Goal: Task Accomplishment & Management: Use online tool/utility

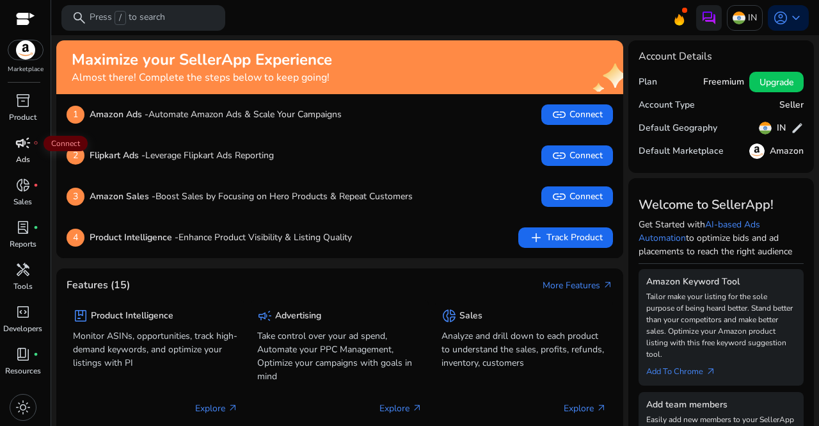
click at [22, 143] on span "campaign" at bounding box center [22, 142] width 15 height 15
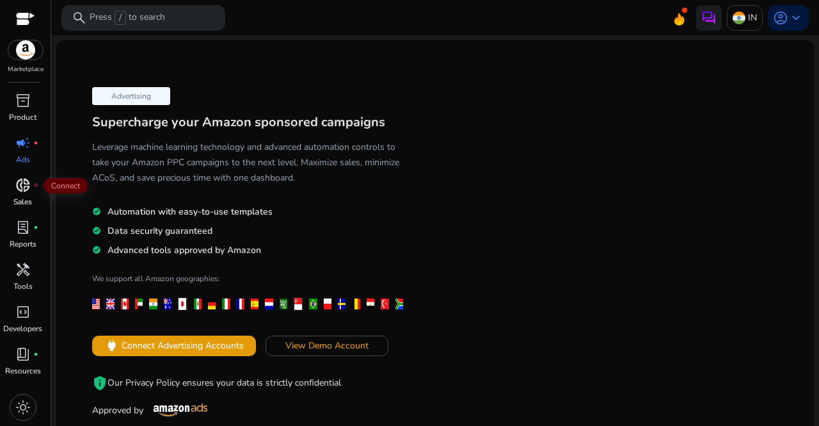
click at [27, 192] on span "donut_small" at bounding box center [22, 184] width 15 height 15
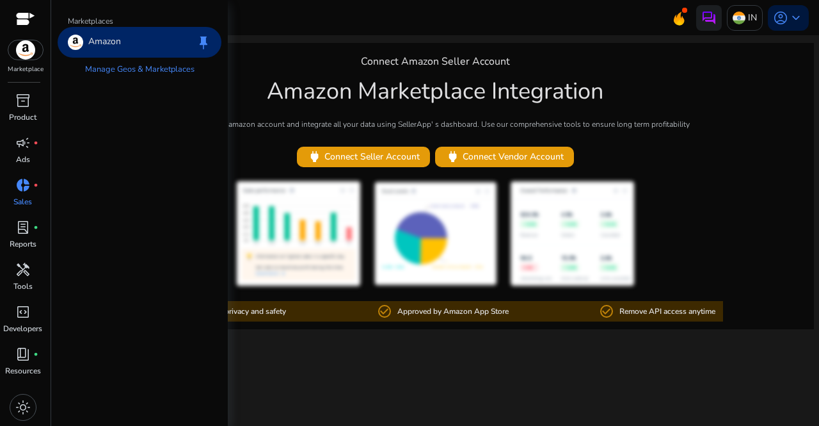
click at [29, 56] on img at bounding box center [25, 49] width 35 height 19
click at [100, 40] on p "Amazon" at bounding box center [104, 42] width 33 height 15
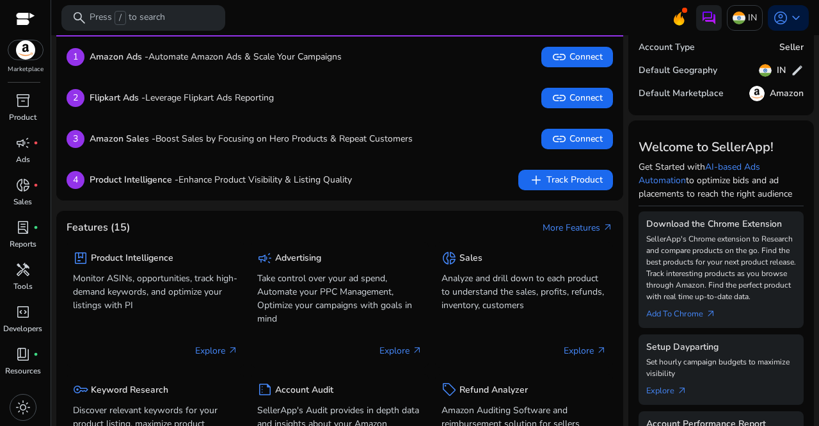
scroll to position [59, 0]
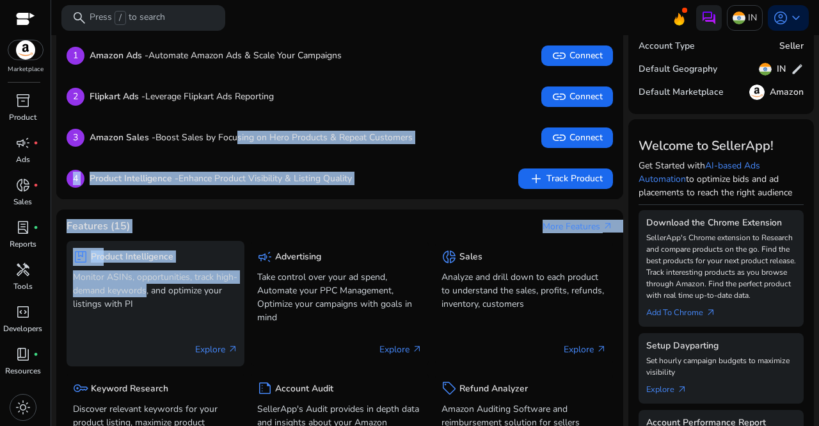
drag, startPoint x: 236, startPoint y: 152, endPoint x: 169, endPoint y: 294, distance: 156.9
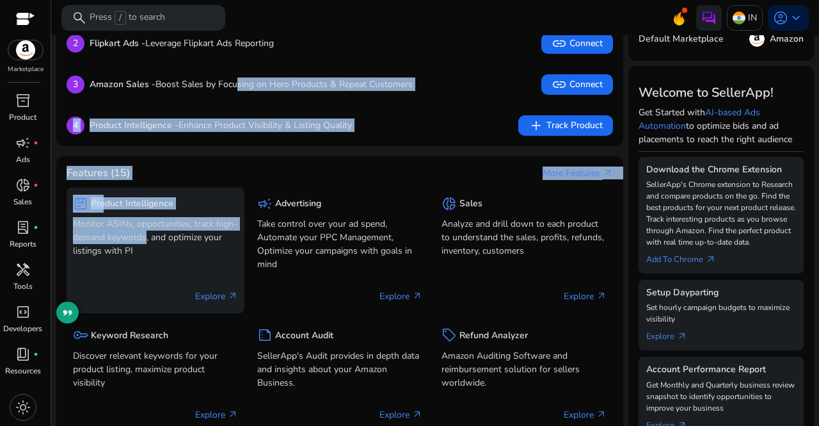
scroll to position [113, 0]
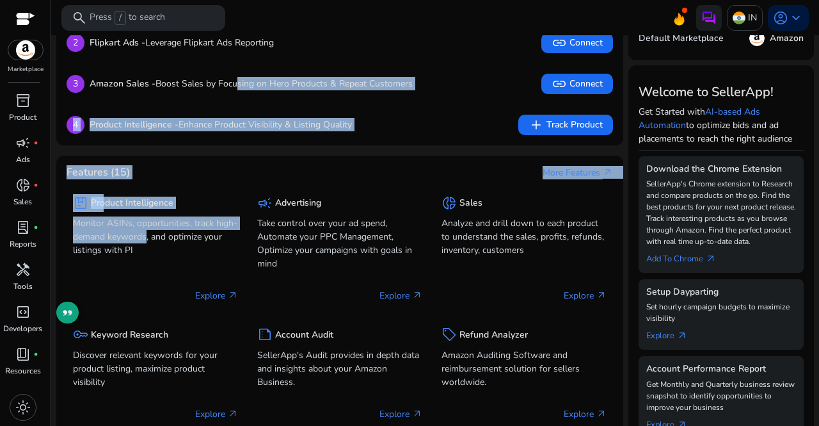
click at [339, 169] on div "Features (15) More Features arrow_outward" at bounding box center [340, 172] width 547 height 13
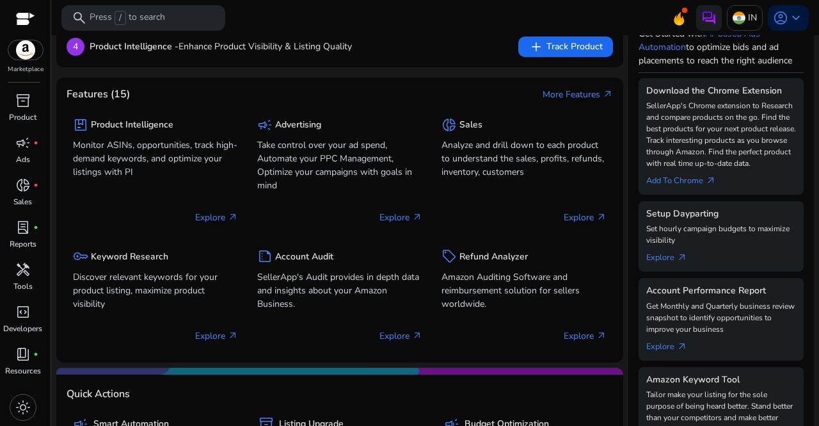
scroll to position [192, 0]
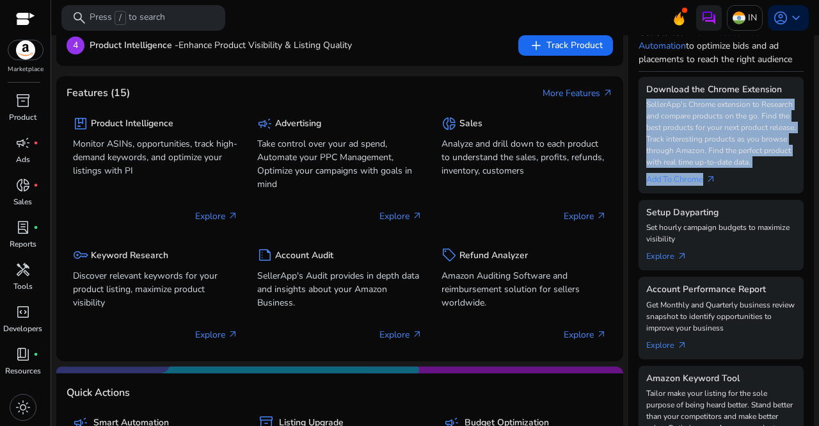
drag, startPoint x: 641, startPoint y: 102, endPoint x: 751, endPoint y: 180, distance: 134.5
click at [751, 180] on div "Download the Chrome Extension SellerApp's Chrome extension to Research and comp…" at bounding box center [721, 135] width 165 height 116
click at [745, 185] on div "Add To Chrome arrow_outward" at bounding box center [722, 177] width 150 height 18
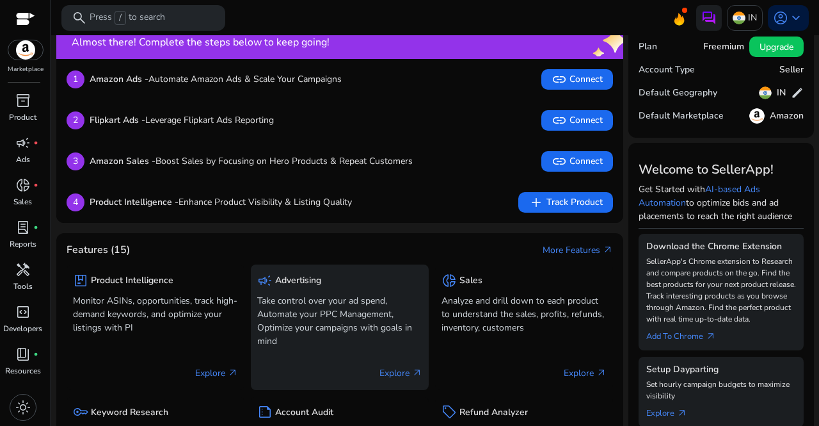
scroll to position [0, 0]
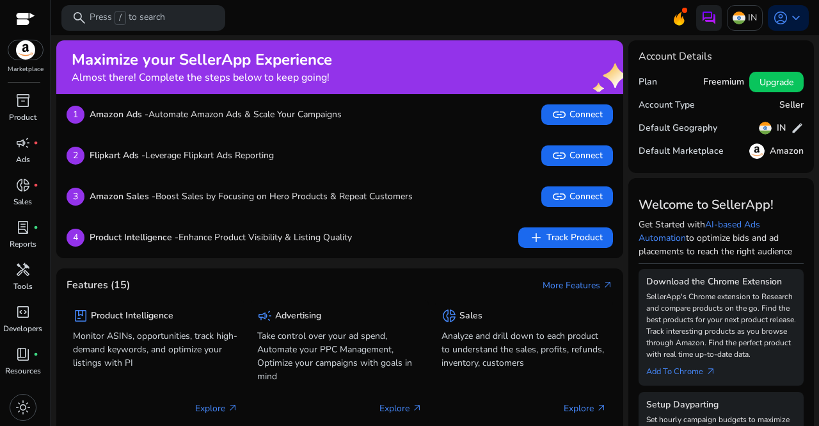
click at [723, 85] on h5 "Freemium" at bounding box center [723, 82] width 41 height 11
click at [784, 73] on span at bounding box center [777, 82] width 54 height 31
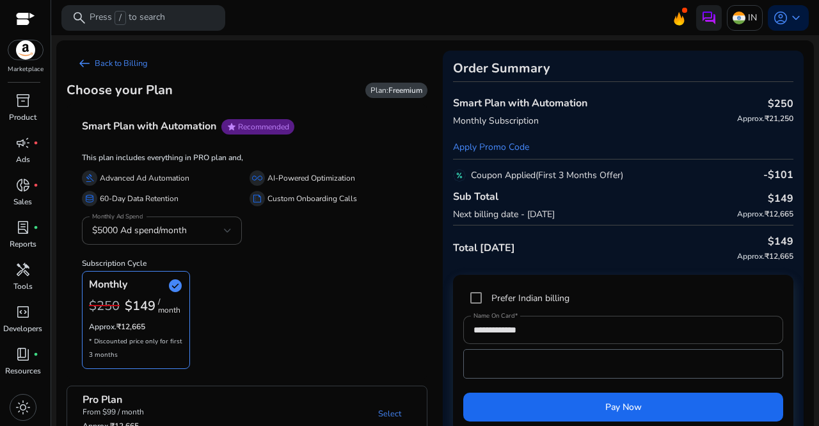
scroll to position [26, 0]
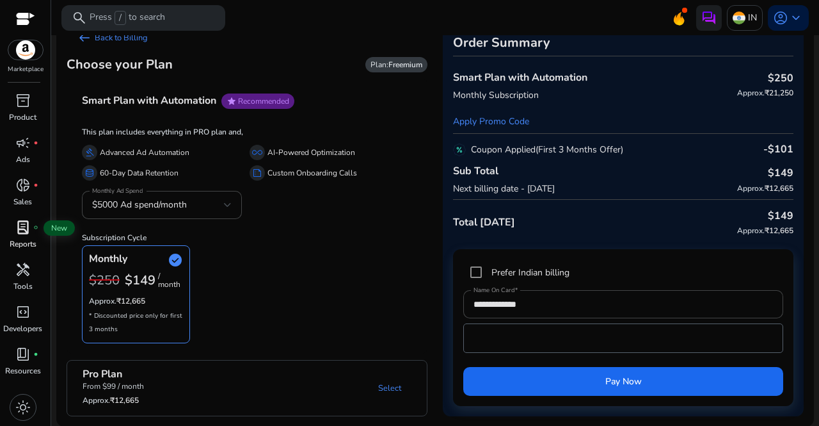
click at [20, 224] on span "lab_profile" at bounding box center [22, 227] width 15 height 15
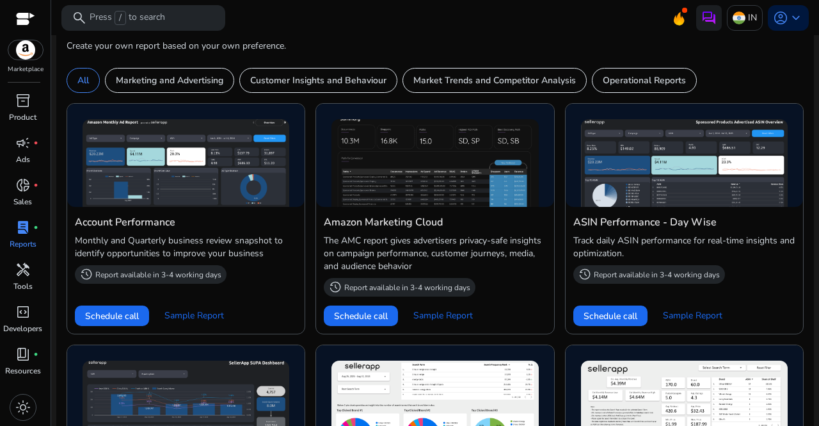
scroll to position [556, 0]
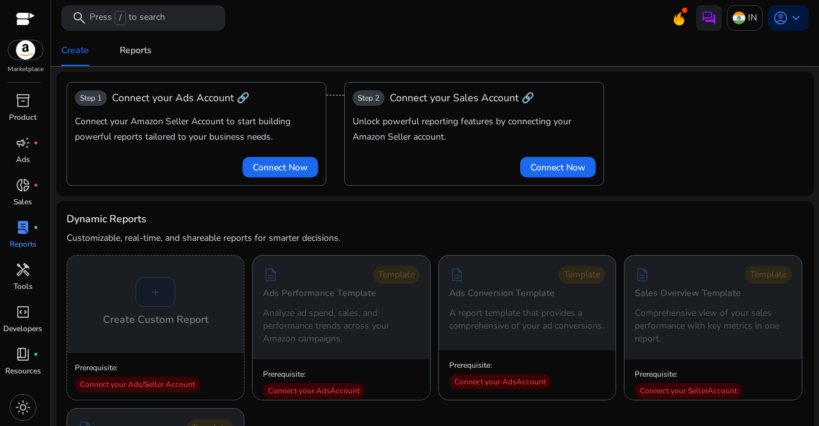
scroll to position [556, 0]
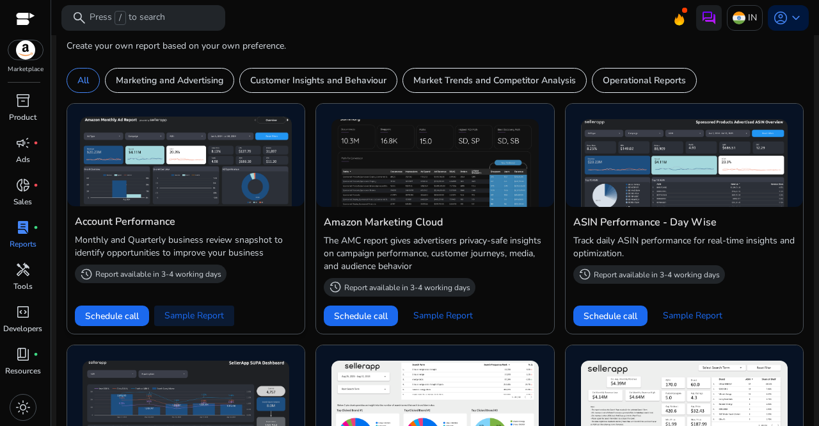
click at [199, 313] on span "Sample Report" at bounding box center [195, 315] width 60 height 13
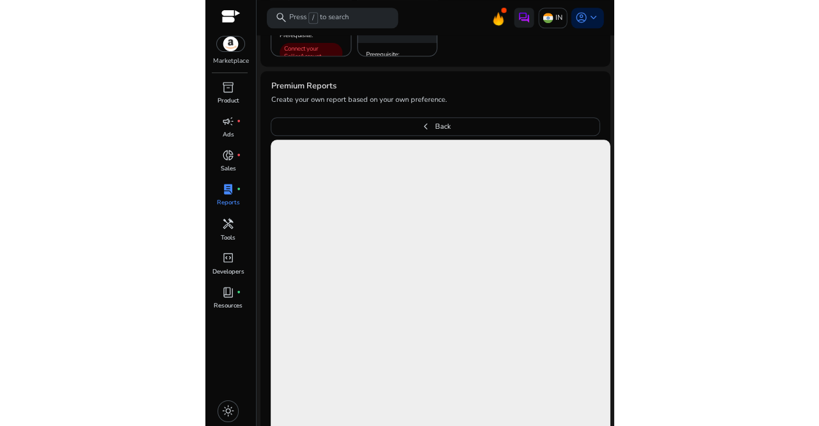
scroll to position [308, 0]
